Goal: Information Seeking & Learning: Learn about a topic

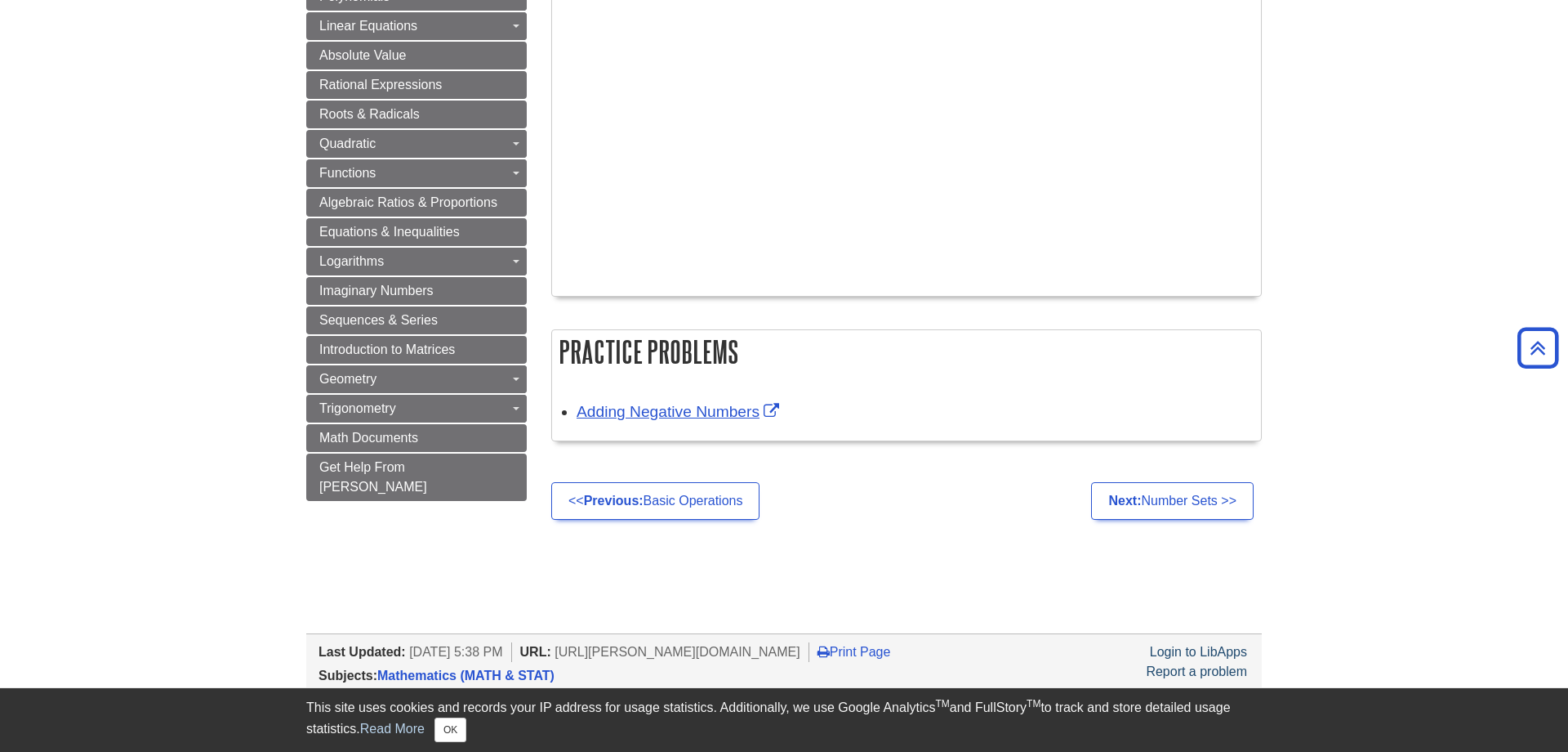
scroll to position [1224, 0]
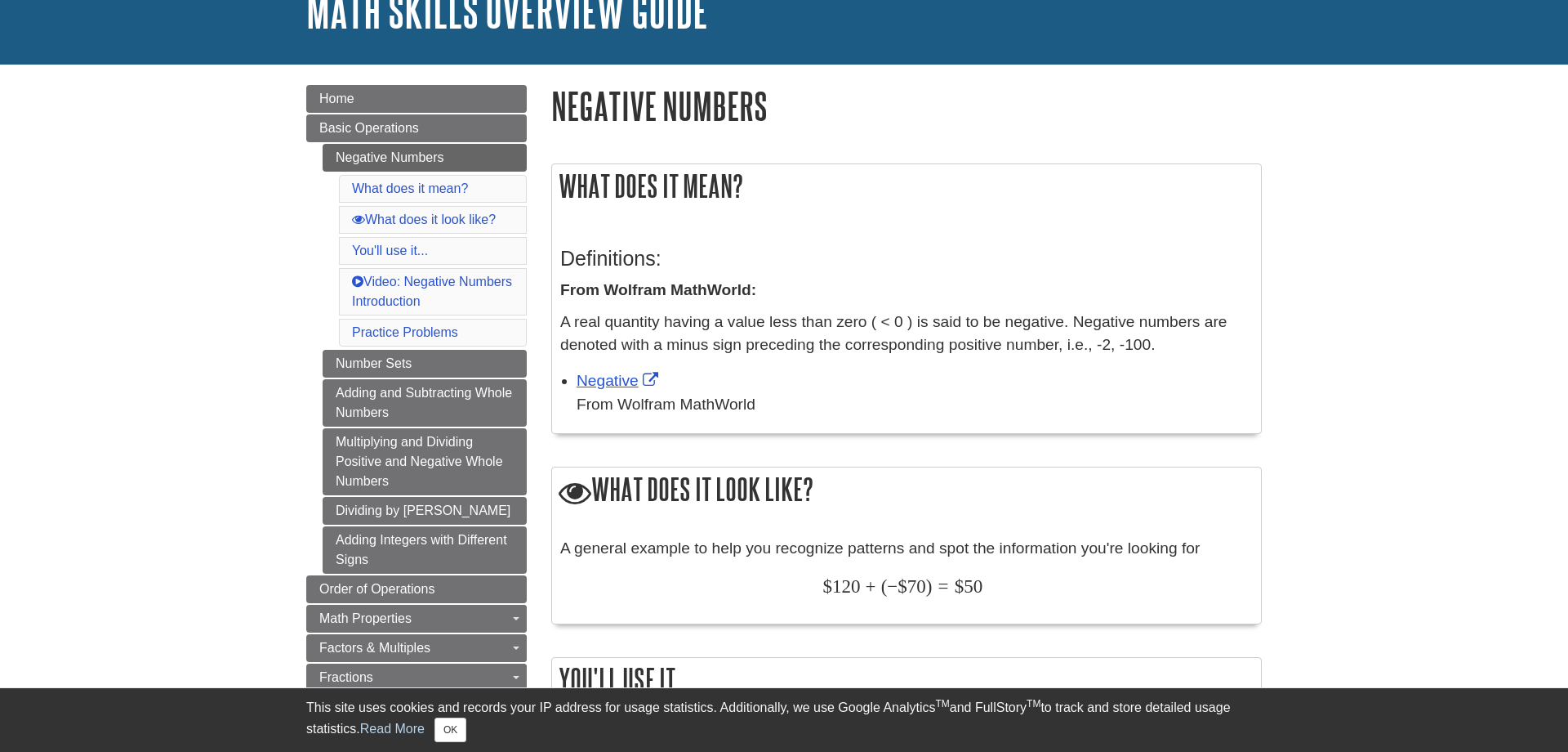
scroll to position [119, 0]
click at [632, 381] on link "Negative" at bounding box center [620, 380] width 86 height 18
click at [660, 371] on link "Negative" at bounding box center [620, 380] width 86 height 18
click at [647, 376] on link "Negative" at bounding box center [620, 380] width 86 height 18
click at [641, 376] on link "Negative" at bounding box center [620, 380] width 86 height 18
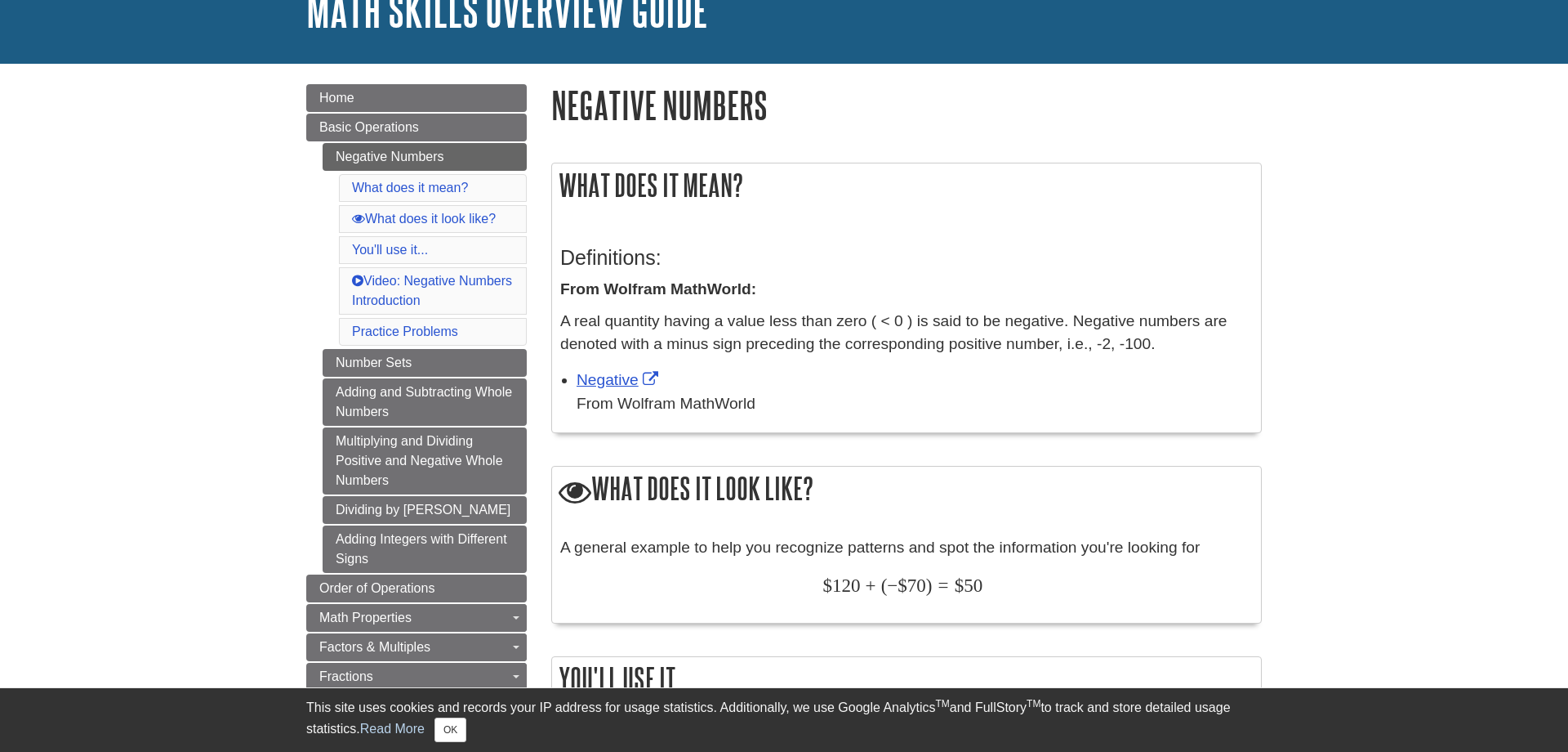
click at [660, 403] on div "From Wolfram MathWorld" at bounding box center [915, 404] width 676 height 24
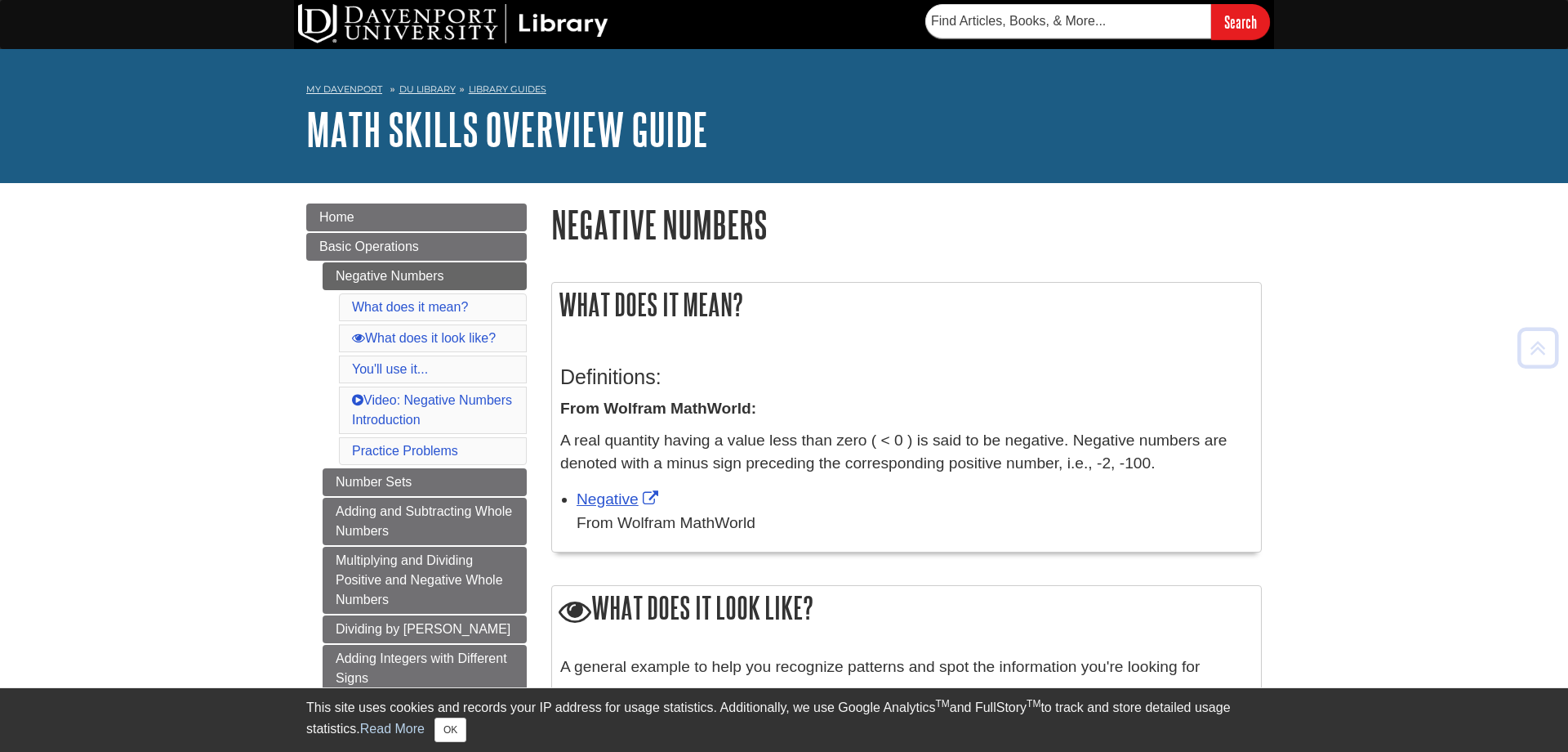
scroll to position [0, 0]
click at [653, 493] on link "Negative" at bounding box center [620, 499] width 86 height 18
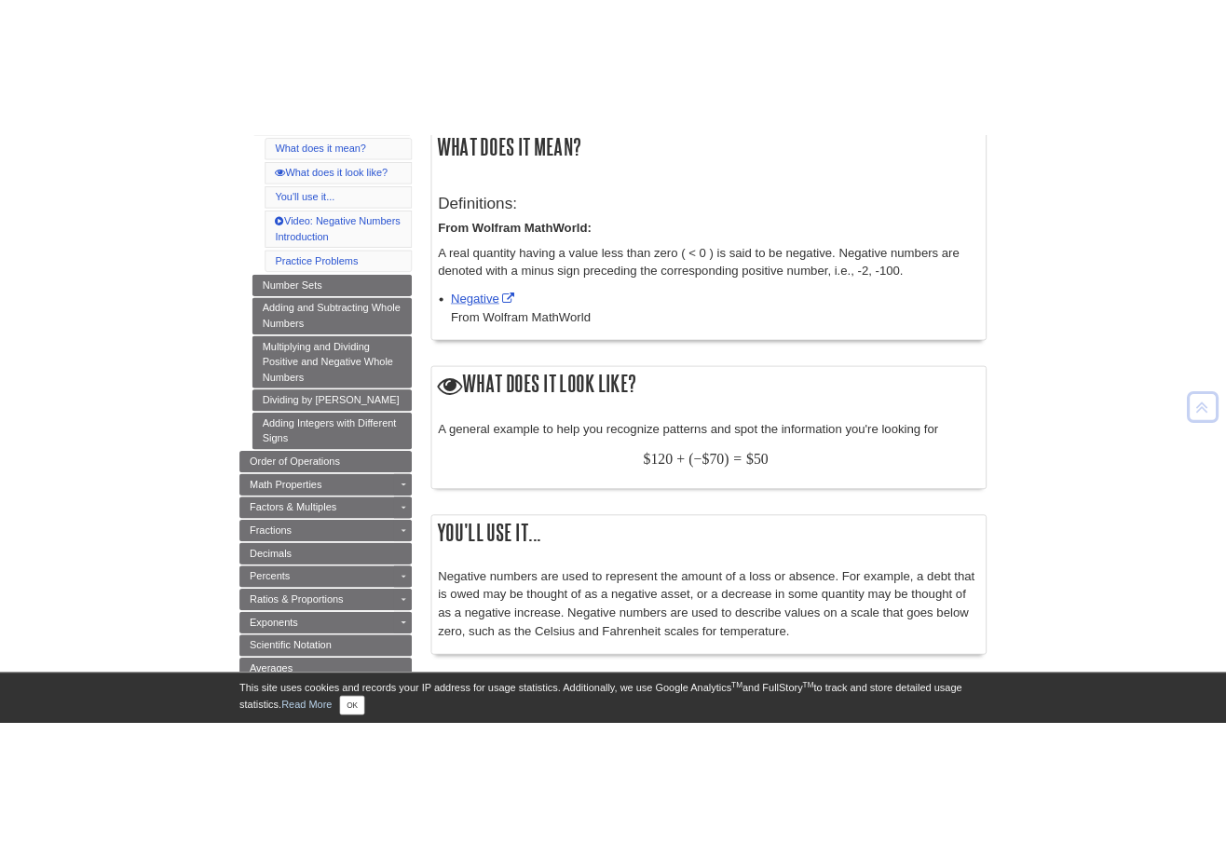
scroll to position [331, 0]
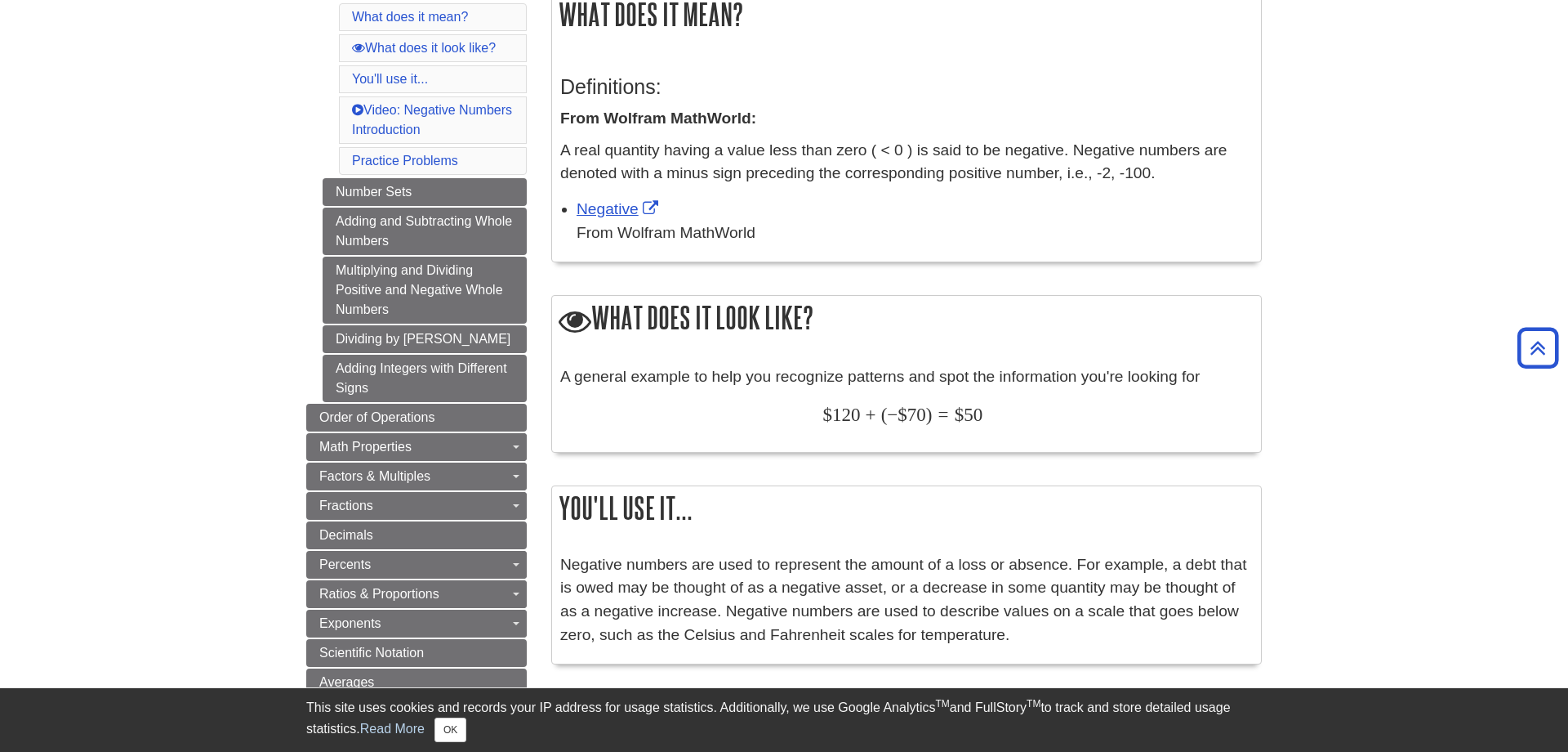
click at [791, 247] on div "Definitions: From Wolfram MathWorld: A real quantity having a value less than z…" at bounding box center [907, 156] width 709 height 211
drag, startPoint x: 771, startPoint y: 226, endPoint x: 619, endPoint y: 226, distance: 152.0
click at [619, 226] on div "From Wolfram MathWorld" at bounding box center [915, 233] width 676 height 24
copy div "Wolfram MathWorld"
